Goal: Book appointment/travel/reservation

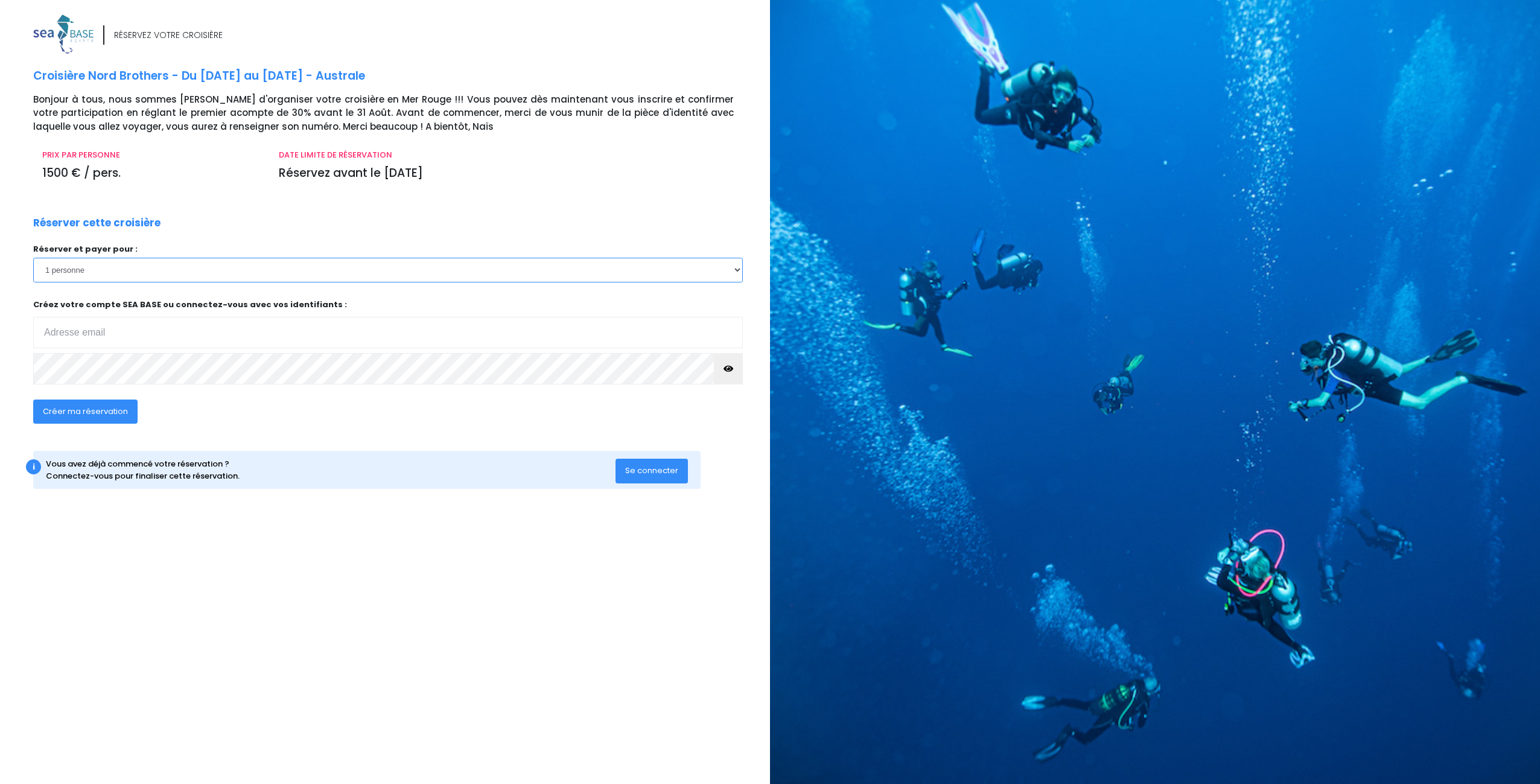
drag, startPoint x: 736, startPoint y: 269, endPoint x: 667, endPoint y: 271, distance: 69.0
click at [736, 269] on select "1 personne 2 personnes 3 personnes 4 personnes 5 personnes 6 personnes 7 person…" at bounding box center [388, 269] width 710 height 25
select select "3"
click at [33, 257] on select "1 personne 2 personnes 3 personnes 4 personnes 5 personnes 6 personnes 7 person…" at bounding box center [388, 269] width 710 height 25
click at [83, 334] on input "email" at bounding box center [388, 332] width 710 height 31
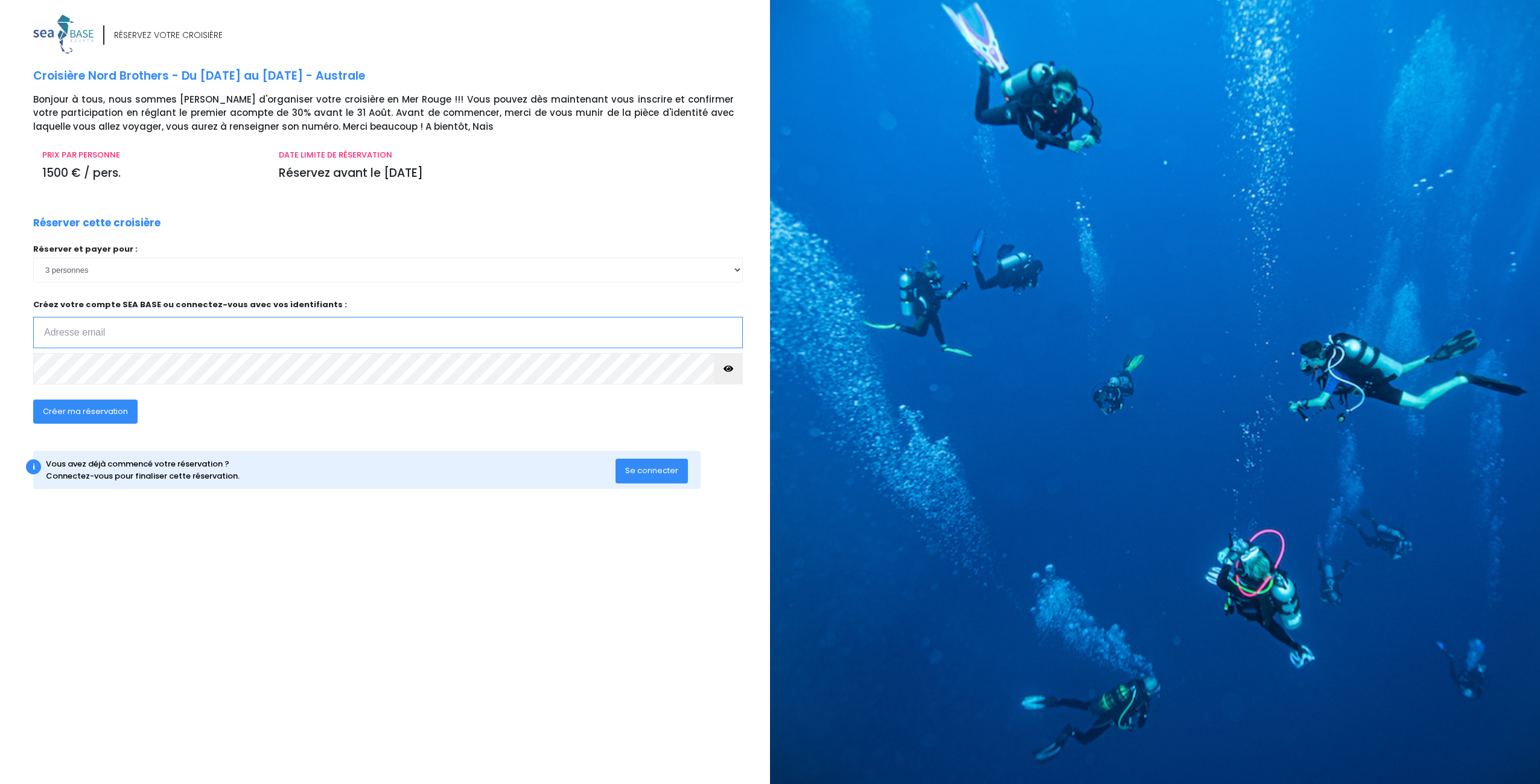
click at [79, 332] on input "email" at bounding box center [388, 332] width 710 height 31
type input "[EMAIL_ADDRESS][PERSON_NAME][DOMAIN_NAME]"
click at [110, 414] on span "Créer ma réservation" at bounding box center [86, 412] width 86 height 12
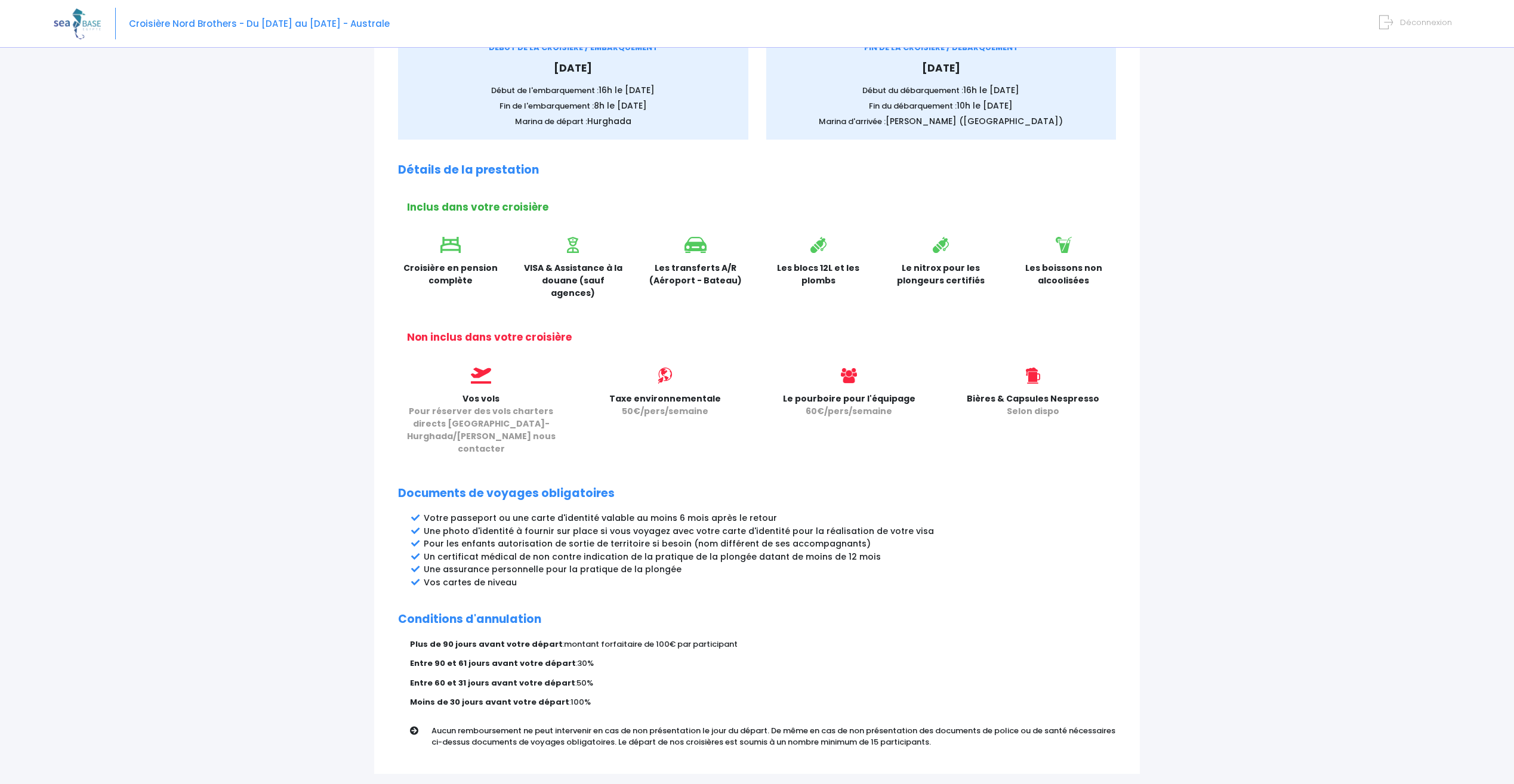
scroll to position [294, 0]
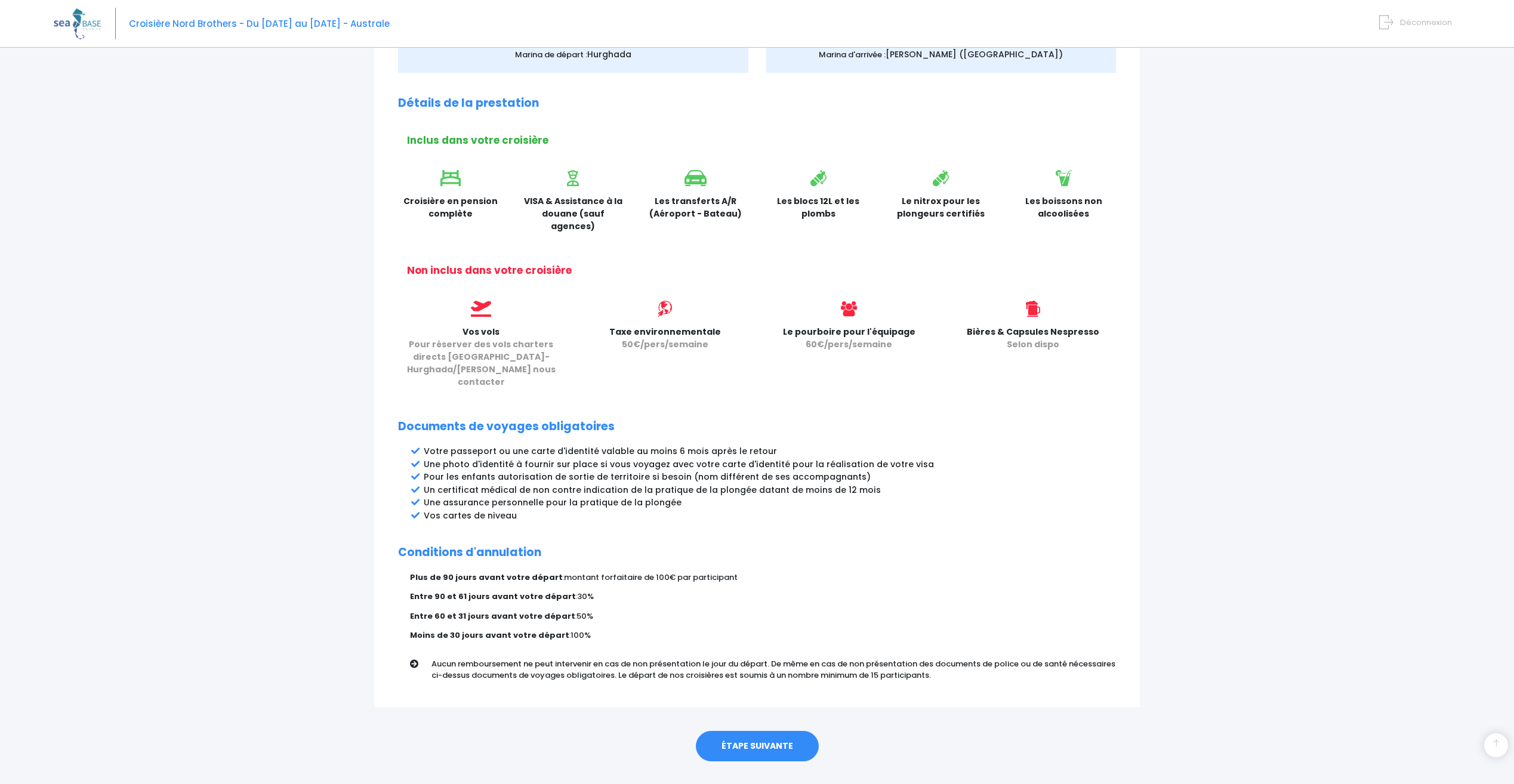
click at [756, 731] on link "ÉTAPE SUIVANTE" at bounding box center [757, 746] width 123 height 31
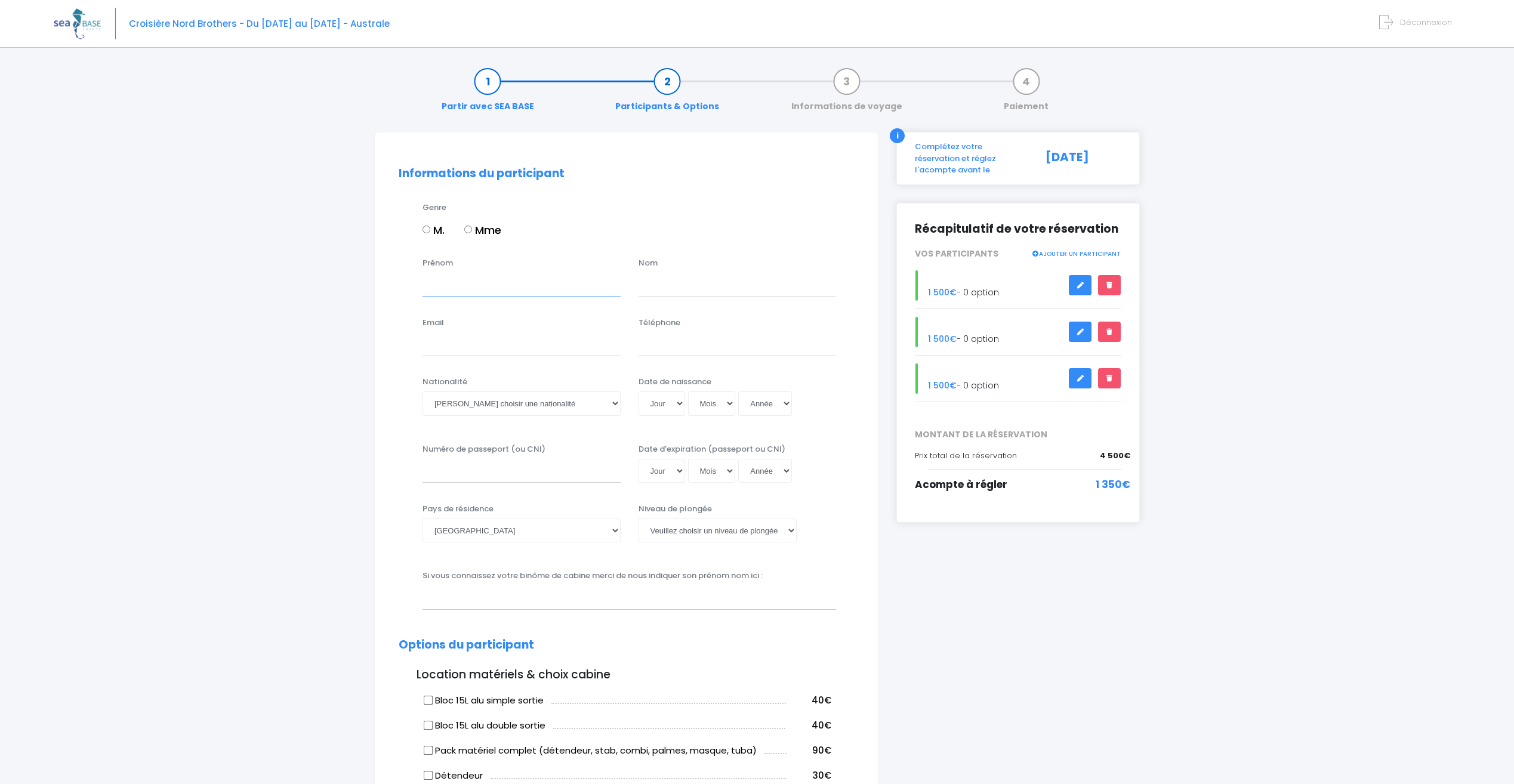
click at [465, 290] on input "Prénom" at bounding box center [522, 285] width 198 height 24
type input "Virginie"
type input "EVRARD"
type input "virginie.evrard@skynet.be"
type input "0486316081"
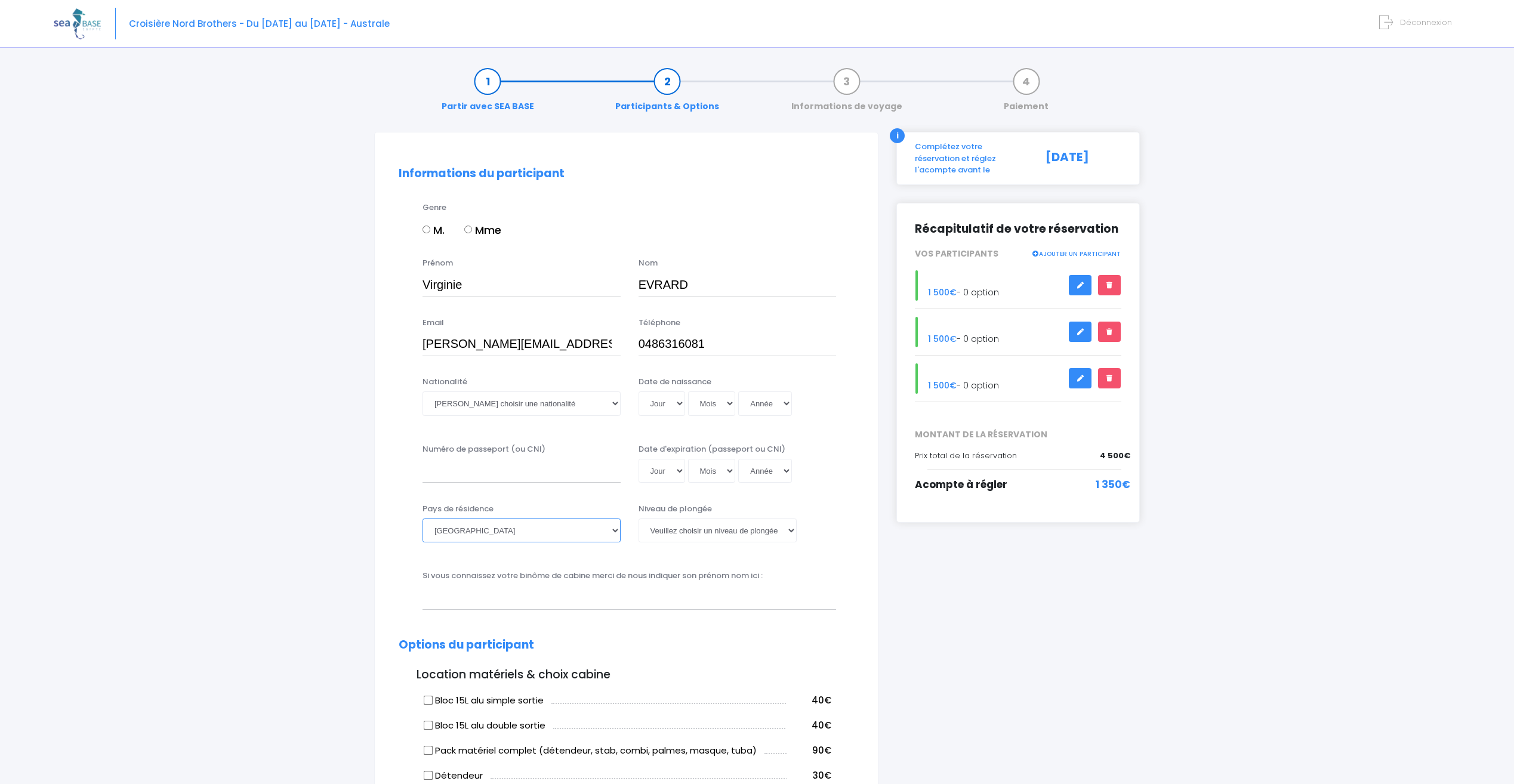
select select "Belgique"
click at [644, 343] on input "0486316081" at bounding box center [738, 344] width 198 height 24
type input "32486316081"
drag, startPoint x: 615, startPoint y: 406, endPoint x: 592, endPoint y: 409, distance: 23.2
click at [615, 406] on select "Veuillez choisir une nationalité Afghane Albanaise Algerienne Allemande America…" at bounding box center [522, 403] width 198 height 24
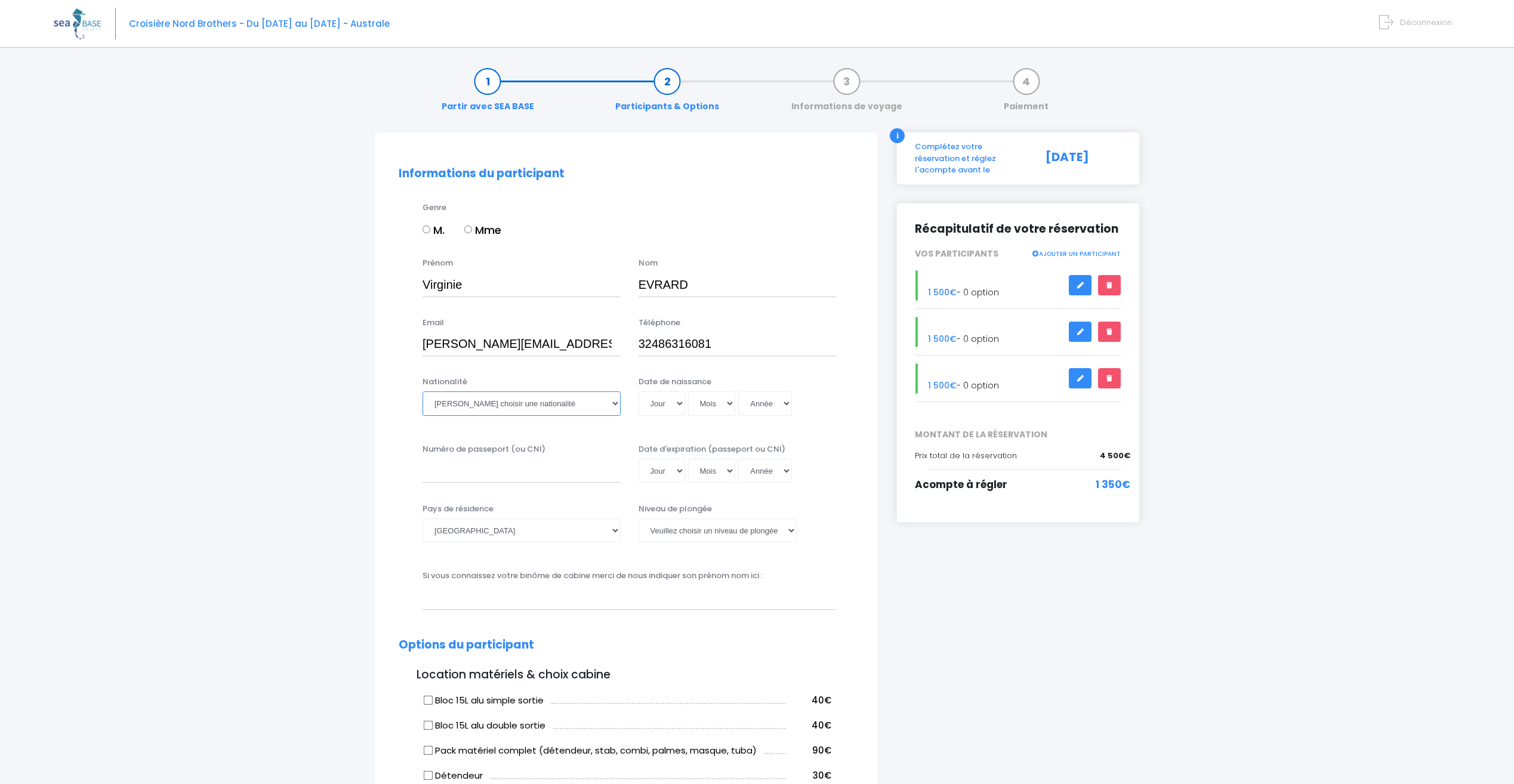
select select "Belge"
click at [423, 392] on select "Veuillez choisir une nationalité Afghane Albanaise Algerienne Allemande America…" at bounding box center [522, 403] width 198 height 24
click at [680, 406] on select "Jour 01 02 03 04 05 06 07 08 09 10 11 12 13 14 15 16 17 18 19 20 21 22 23 24 25…" at bounding box center [662, 403] width 47 height 24
select select "23"
click at [638, 392] on select "Jour 01 02 03 04 05 06 07 08 09 10 11 12 13 14 15 16 17 18 19 20 21 22 23 24 25…" at bounding box center [662, 403] width 47 height 24
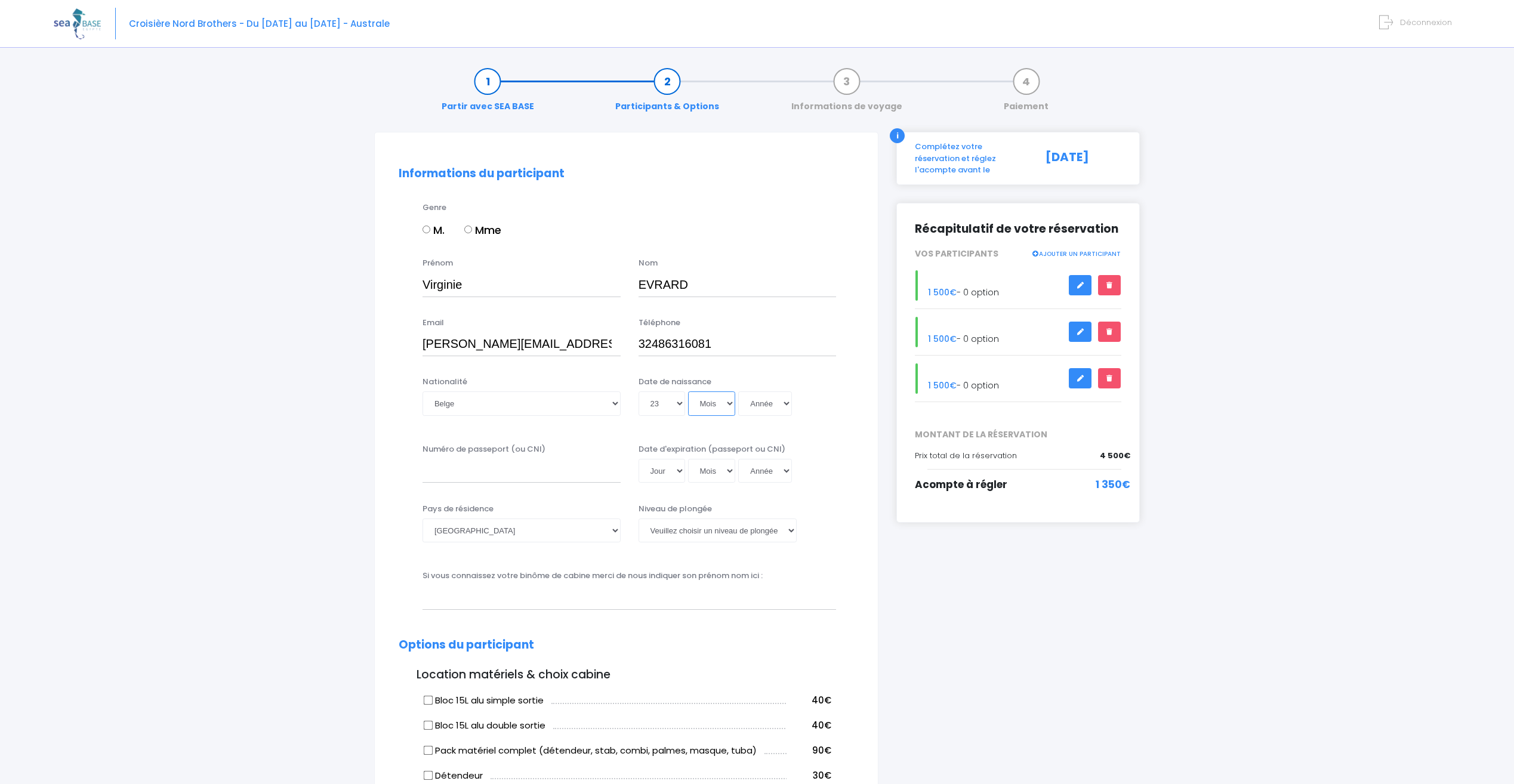
click at [727, 406] on select "Mois 01 02 03 04 05 06 07 08 09 10 11 12" at bounding box center [711, 403] width 48 height 24
select select "05"
click at [688, 392] on select "Mois 01 02 03 04 05 06 07 08 09 10 11 12" at bounding box center [711, 403] width 48 height 24
click at [787, 404] on select "Année 2045 2044 2043 2042 2041 2040 2039 2038 2037 2036 2035 2034 2033 2032 203…" at bounding box center [765, 403] width 53 height 24
select select "1975"
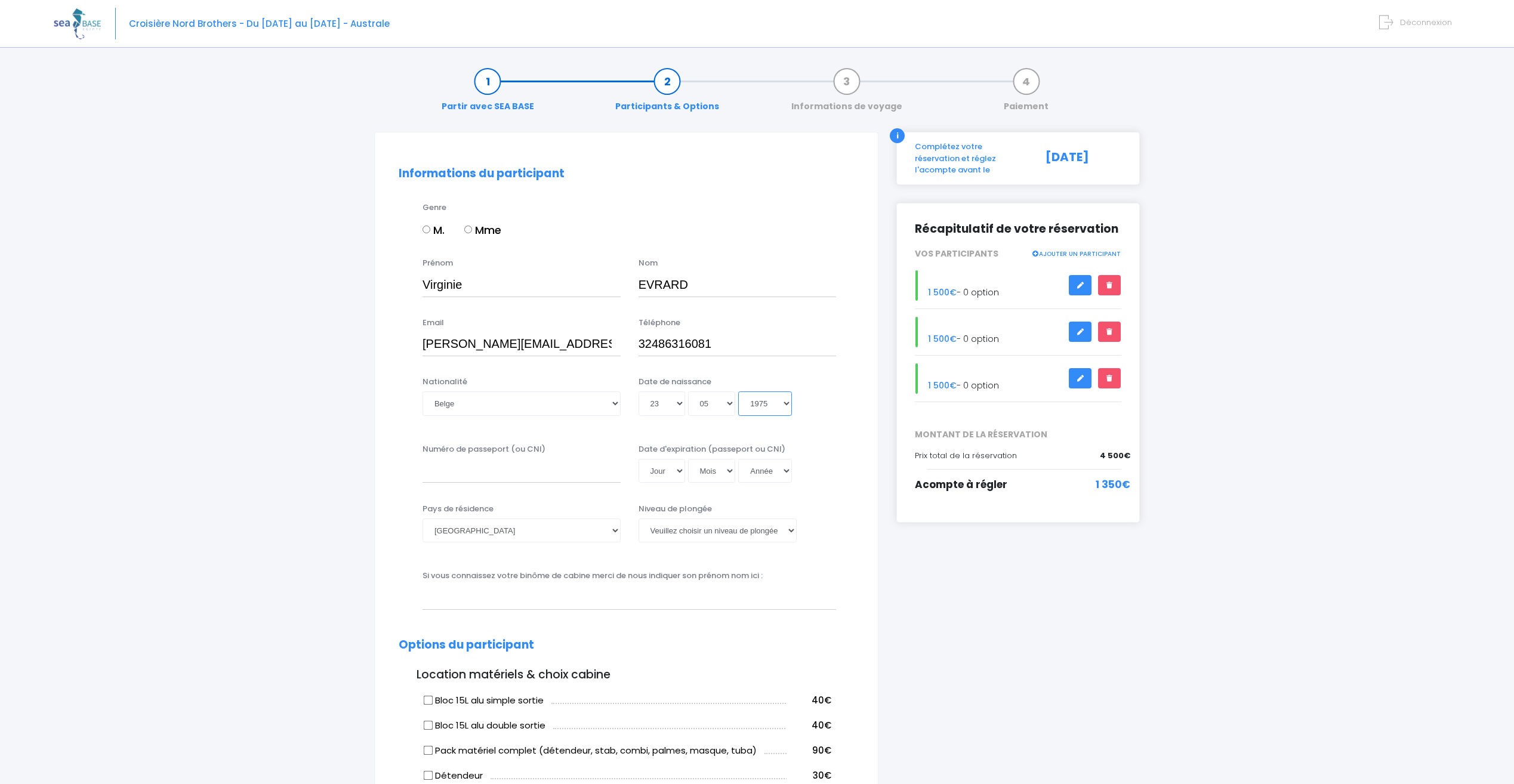
click at [739, 392] on select "Année 2045 2044 2043 2042 2041 2040 2039 2038 2037 2036 2035 2034 2033 2032 203…" at bounding box center [765, 403] width 53 height 24
type input "1975-05-23"
click at [787, 531] on select "Veuillez choisir un niveau de plongée Non plongeur Junior OW diver Adventure OW…" at bounding box center [717, 530] width 158 height 24
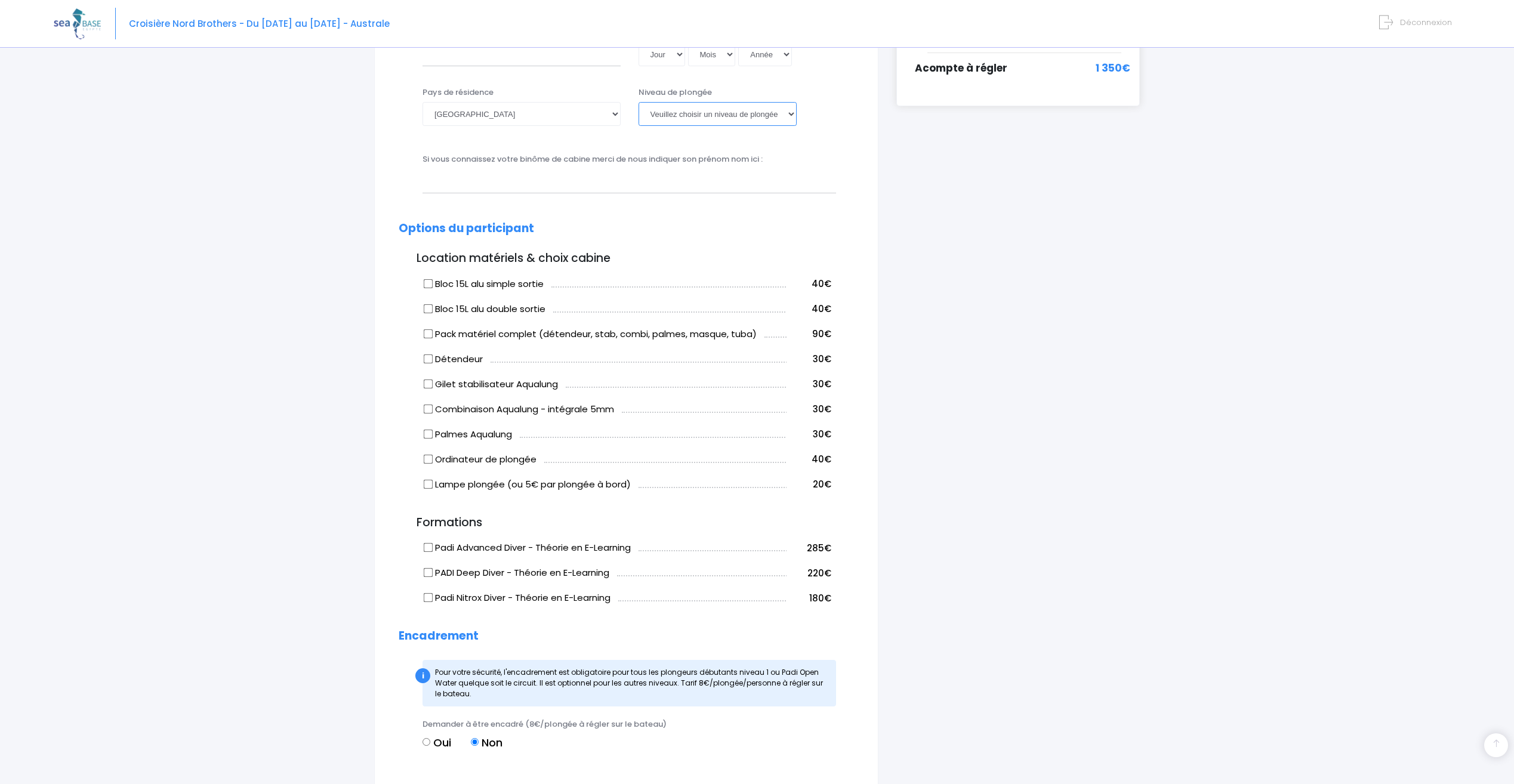
scroll to position [418, 0]
